Goal: Task Accomplishment & Management: Manage account settings

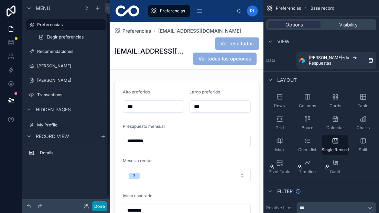
click at [104, 204] on button "Done" at bounding box center [99, 207] width 15 height 10
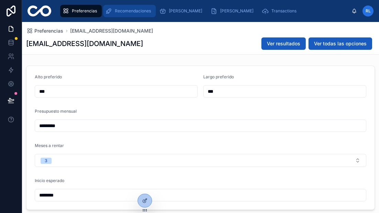
click at [116, 6] on div "Recomendaciones" at bounding box center [129, 11] width 49 height 11
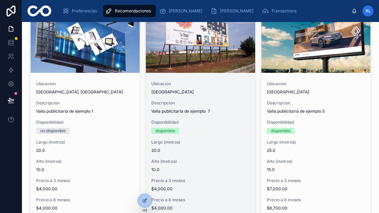
click at [180, 103] on span "Descripcion" at bounding box center [200, 103] width 98 height 6
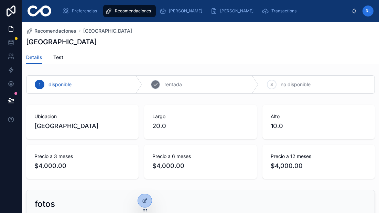
click at [169, 83] on span "rentada" at bounding box center [173, 84] width 18 height 7
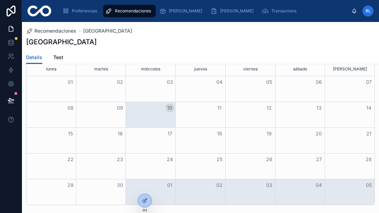
scroll to position [250, 0]
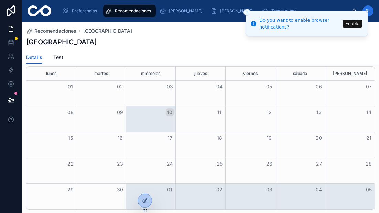
click at [246, 11] on icon "Close toast" at bounding box center [247, 12] width 4 height 4
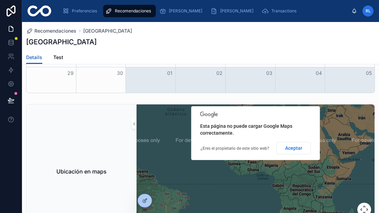
scroll to position [424, 0]
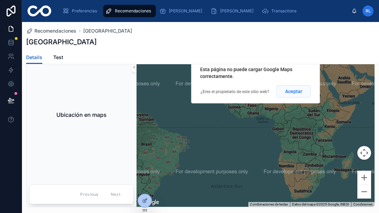
click at [299, 93] on button "Aceptar" at bounding box center [294, 91] width 34 height 12
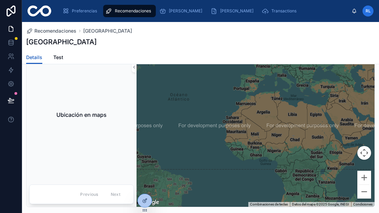
drag, startPoint x: 277, startPoint y: 95, endPoint x: 281, endPoint y: 135, distance: 40.1
click at [281, 135] on div at bounding box center [256, 127] width 238 height 159
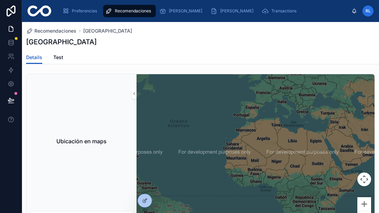
scroll to position [393, 0]
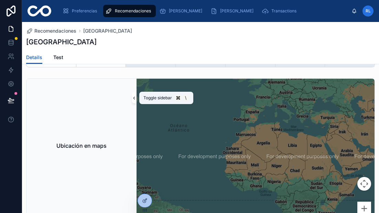
click at [135, 100] on icon at bounding box center [134, 98] width 5 height 5
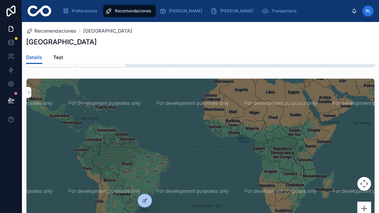
drag, startPoint x: 174, startPoint y: 146, endPoint x: 217, endPoint y: 87, distance: 72.6
click at [217, 87] on div at bounding box center [200, 158] width 348 height 159
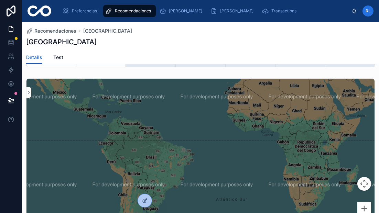
drag, startPoint x: 111, startPoint y: 130, endPoint x: 137, endPoint y: 128, distance: 25.6
click at [137, 128] on div at bounding box center [200, 158] width 348 height 159
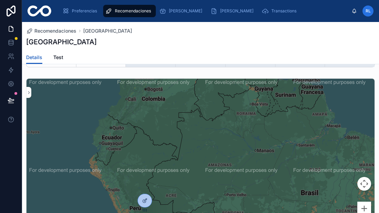
drag, startPoint x: 90, startPoint y: 138, endPoint x: 115, endPoint y: 138, distance: 24.4
click at [115, 138] on div at bounding box center [200, 158] width 348 height 159
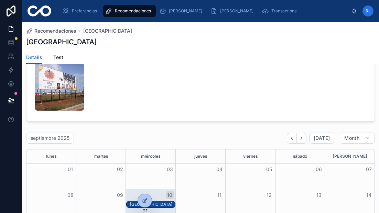
scroll to position [0, 0]
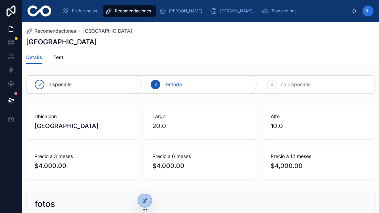
click at [43, 56] on div "Details Test" at bounding box center [200, 57] width 349 height 13
click at [59, 56] on span "Test" at bounding box center [58, 57] width 10 height 7
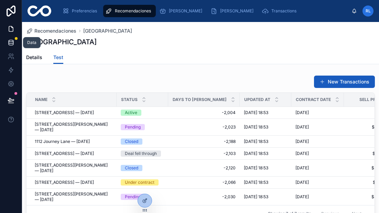
click at [12, 44] on icon at bounding box center [11, 42] width 7 height 7
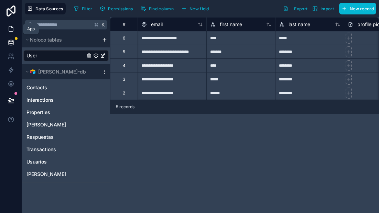
click at [11, 33] on link at bounding box center [11, 29] width 22 height 14
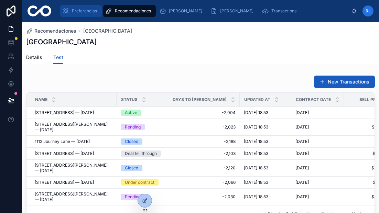
click at [84, 10] on span "Preferencias" at bounding box center [84, 11] width 25 height 6
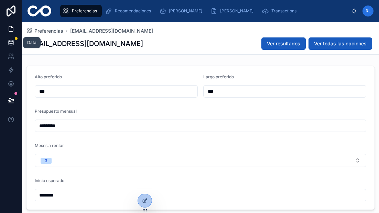
click at [17, 44] on link at bounding box center [11, 43] width 22 height 14
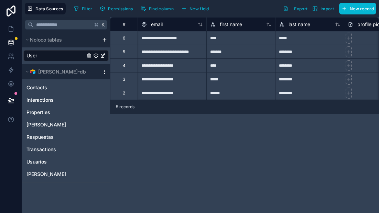
click at [103, 74] on icon at bounding box center [105, 72] width 6 height 6
click at [88, 98] on link "Interactions" at bounding box center [58, 100] width 65 height 7
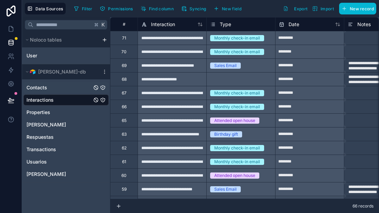
click at [68, 87] on link "Contacts" at bounding box center [58, 87] width 65 height 7
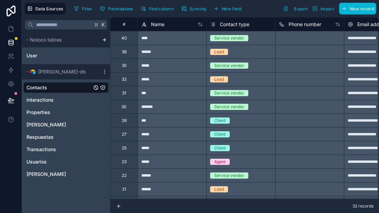
click at [103, 88] on icon "Contacts" at bounding box center [103, 88] width 0 height 1
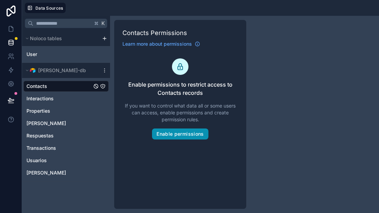
click at [171, 136] on button "Enable permissions" at bounding box center [180, 134] width 56 height 11
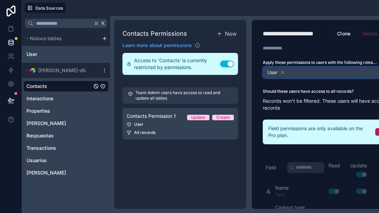
click at [295, 72] on div "User" at bounding box center [331, 72] width 137 height 11
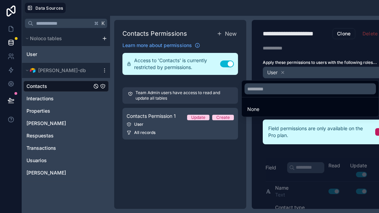
click at [304, 63] on div at bounding box center [189, 106] width 379 height 213
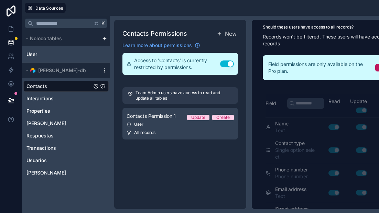
scroll to position [73, 0]
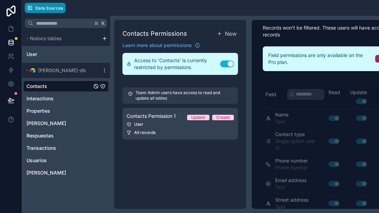
click at [31, 6] on icon "button" at bounding box center [30, 8] width 6 height 6
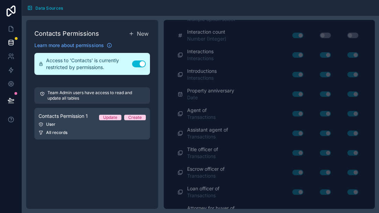
scroll to position [343, 0]
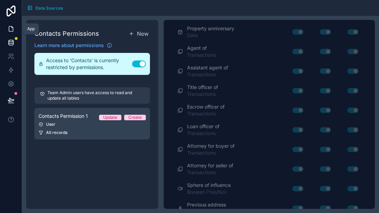
click at [14, 25] on link at bounding box center [11, 29] width 22 height 14
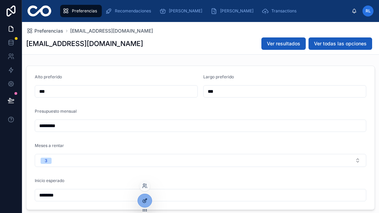
click at [144, 203] on icon at bounding box center [144, 201] width 3 height 3
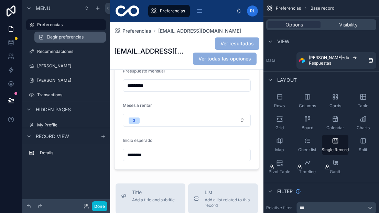
click at [68, 35] on span "Elegir preferencias" at bounding box center [65, 37] width 37 height 6
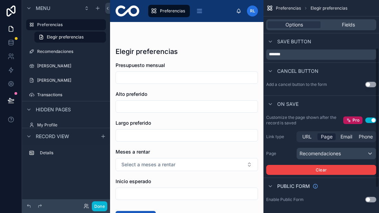
scroll to position [111, 0]
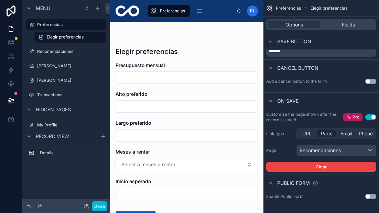
click at [372, 198] on button "Use setting" at bounding box center [370, 197] width 11 height 6
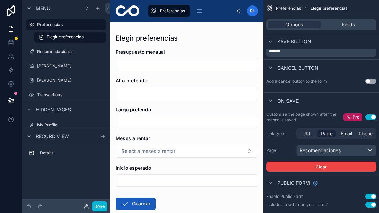
scroll to position [0, 0]
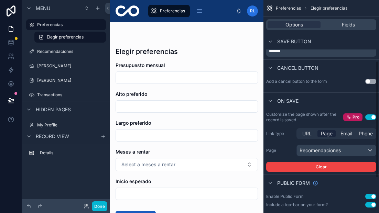
click at [373, 196] on button "Use setting" at bounding box center [370, 197] width 11 height 6
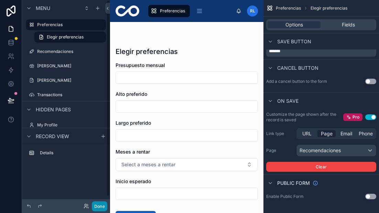
click at [103, 206] on button "Done" at bounding box center [99, 207] width 15 height 10
